Goal: Check status: Check status

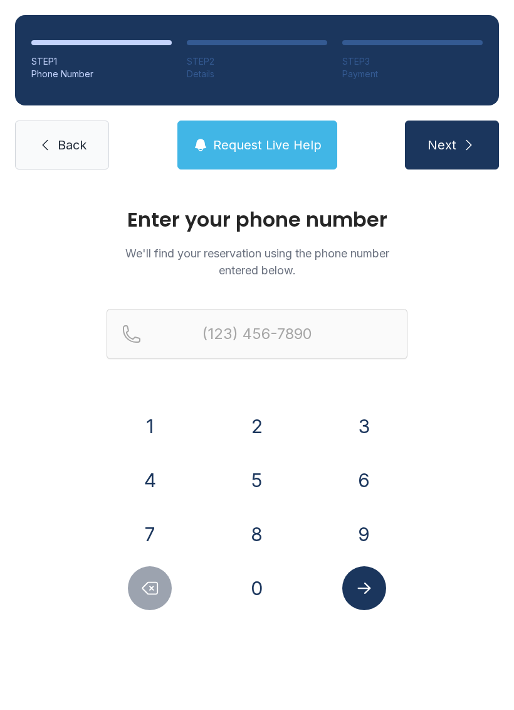
click at [267, 528] on button "8" at bounding box center [257, 534] width 44 height 44
click at [251, 588] on button "0" at bounding box center [257, 588] width 44 height 44
click at [359, 427] on button "3" at bounding box center [365, 426] width 44 height 44
click at [262, 491] on button "5" at bounding box center [257, 480] width 44 height 44
click at [155, 536] on button "7" at bounding box center [150, 534] width 44 height 44
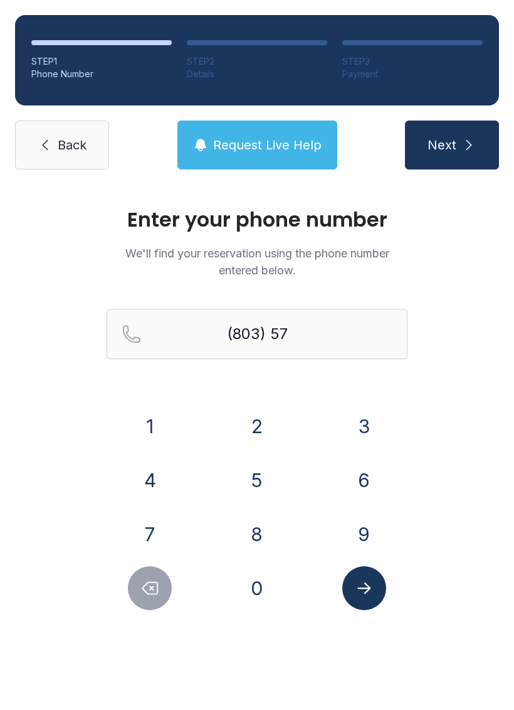
click at [148, 536] on button "7" at bounding box center [150, 534] width 44 height 44
click at [155, 480] on button "4" at bounding box center [150, 480] width 44 height 44
click at [142, 427] on button "1" at bounding box center [150, 426] width 44 height 44
click at [371, 475] on button "6" at bounding box center [365, 480] width 44 height 44
click at [258, 483] on button "5" at bounding box center [257, 480] width 44 height 44
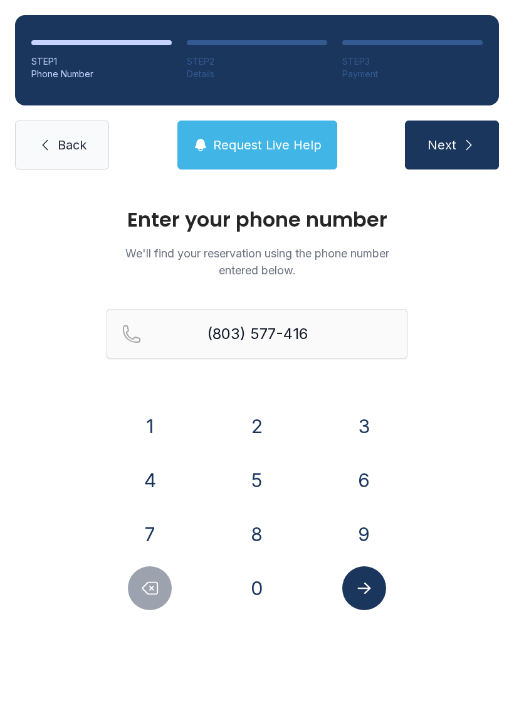
type input "[PHONE_NUMBER]"
click at [359, 709] on main "Enter your phone number We'll find your reservation using the phone number ente…" at bounding box center [257, 446] width 514 height 525
click at [373, 607] on button "Submit lookup form" at bounding box center [365, 588] width 44 height 44
